Goal: Information Seeking & Learning: Learn about a topic

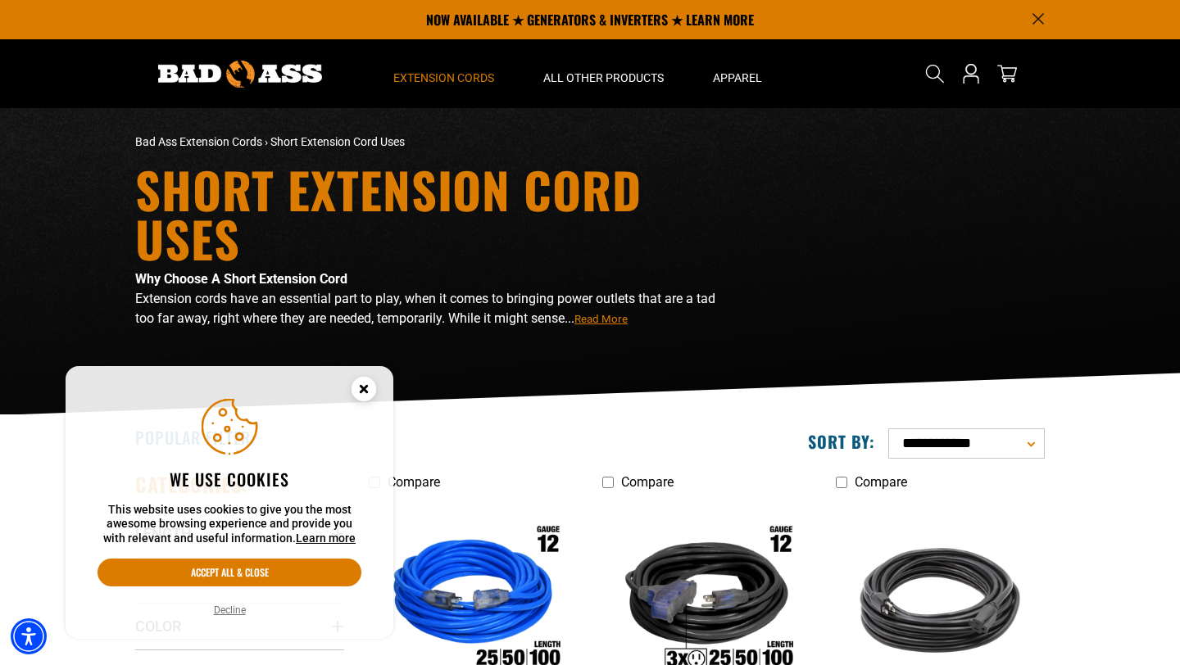
click at [370, 387] on circle "Cookie Consent" at bounding box center [363, 389] width 25 height 25
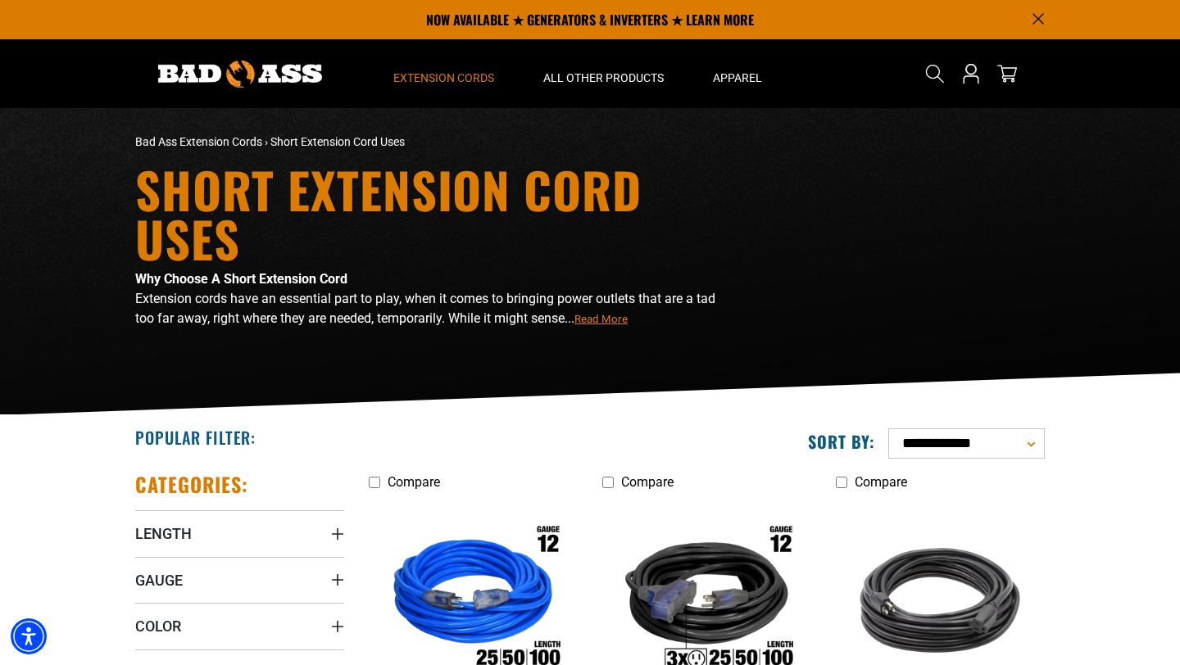
click at [588, 325] on span "Read More" at bounding box center [600, 319] width 53 height 12
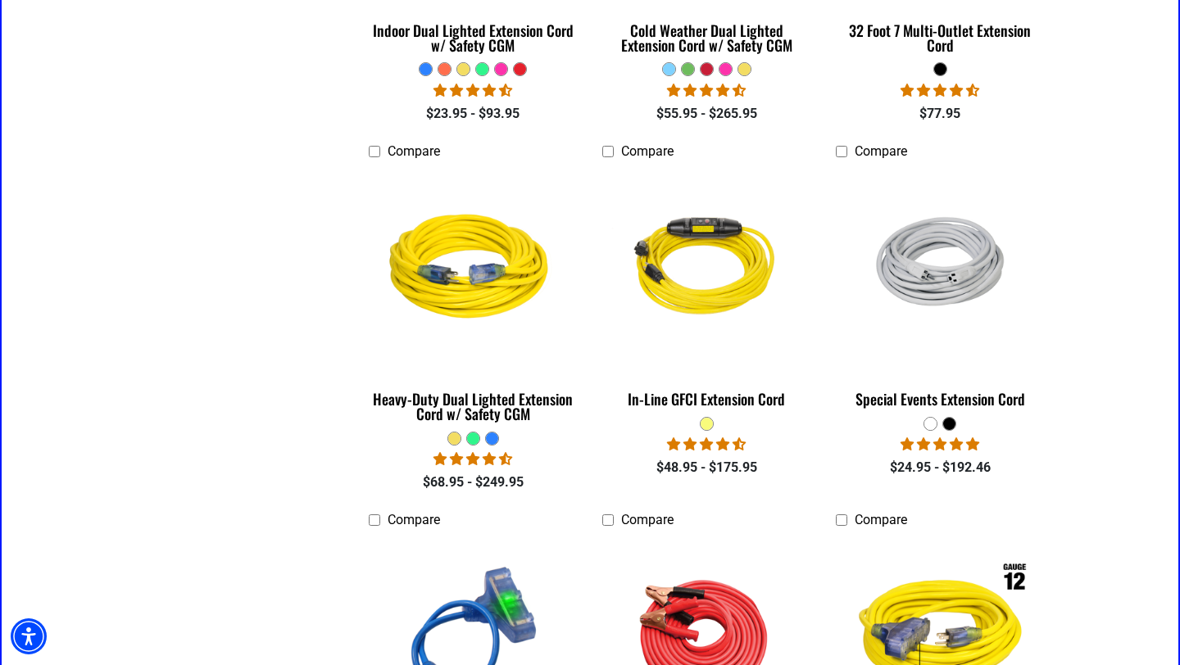
scroll to position [1519, 0]
